Goal: Entertainment & Leisure: Consume media (video, audio)

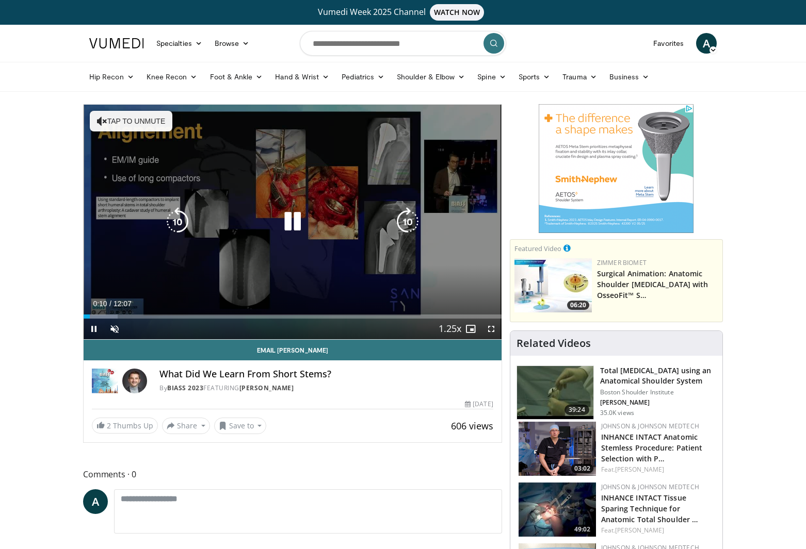
click at [116, 122] on button "Tap to unmute" at bounding box center [131, 121] width 83 height 21
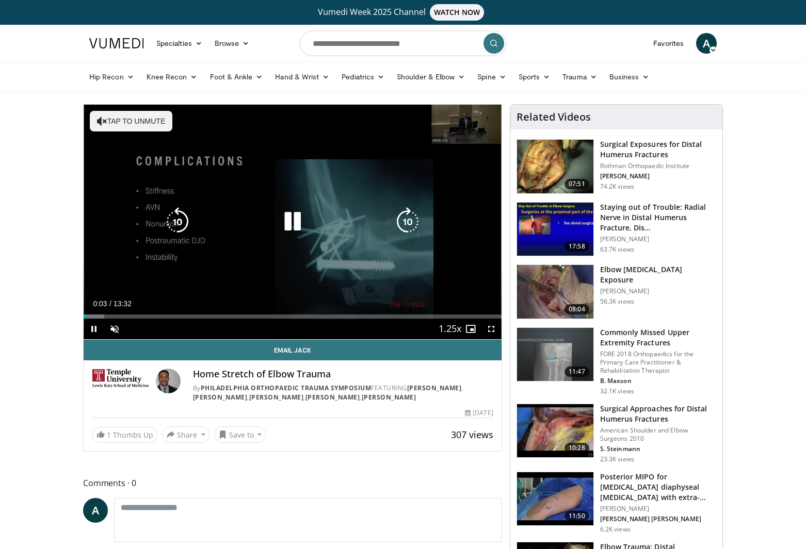
click at [126, 125] on button "Tap to unmute" at bounding box center [131, 121] width 83 height 21
